Goal: Information Seeking & Learning: Understand process/instructions

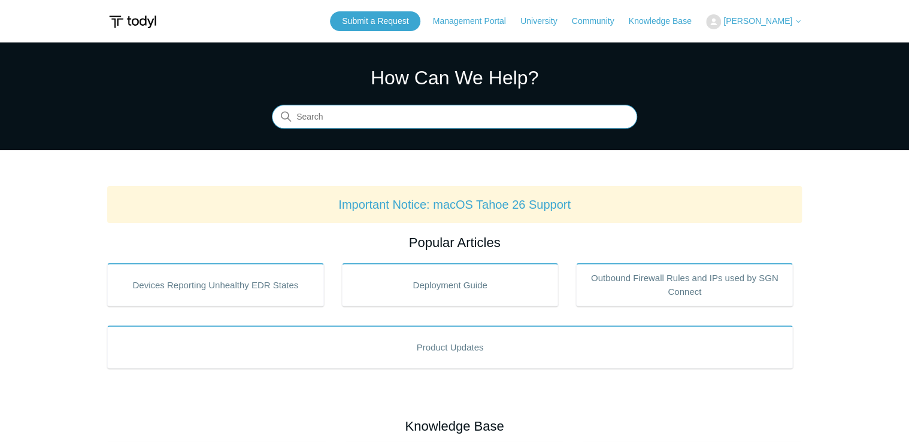
click at [375, 126] on input "Search" at bounding box center [454, 117] width 365 height 24
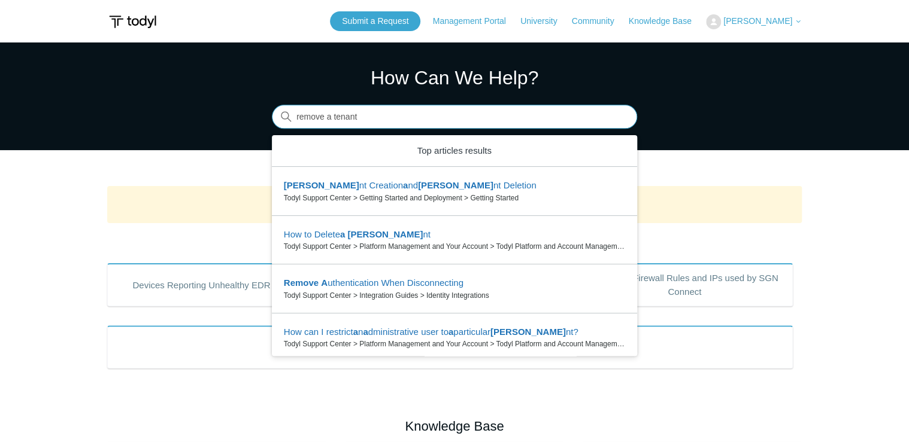
type input "remove a tenant"
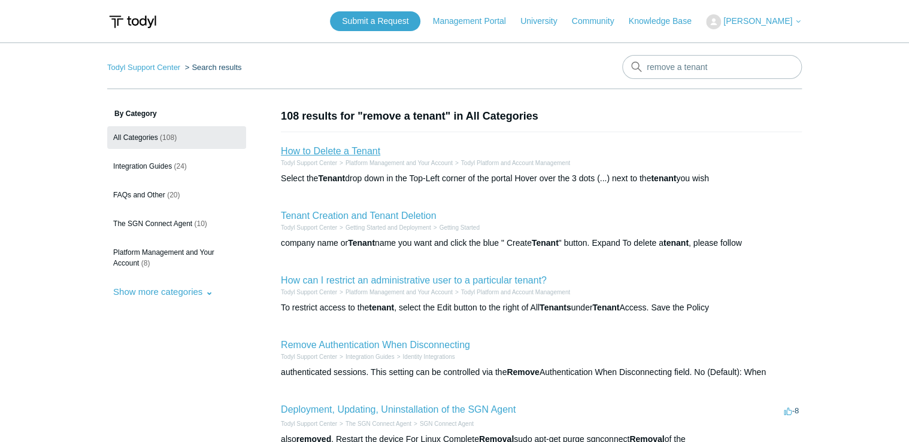
click at [366, 150] on link "How to Delete a Tenant" at bounding box center [330, 151] width 99 height 10
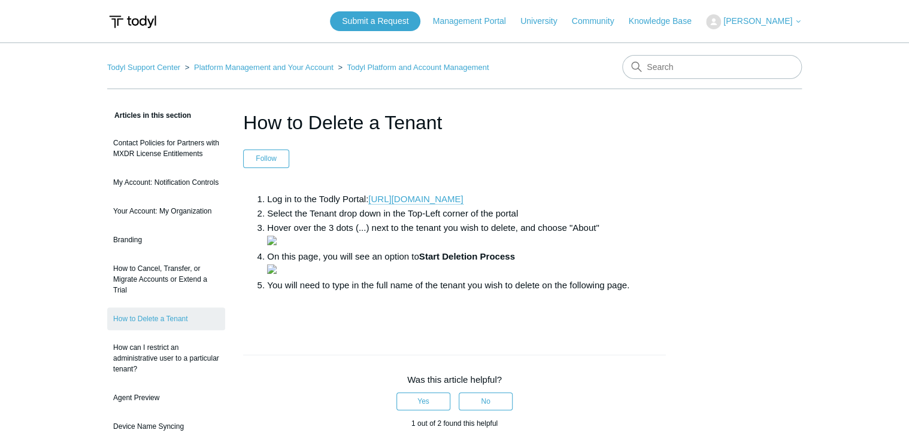
scroll to position [48, 0]
